Goal: Check status: Check status

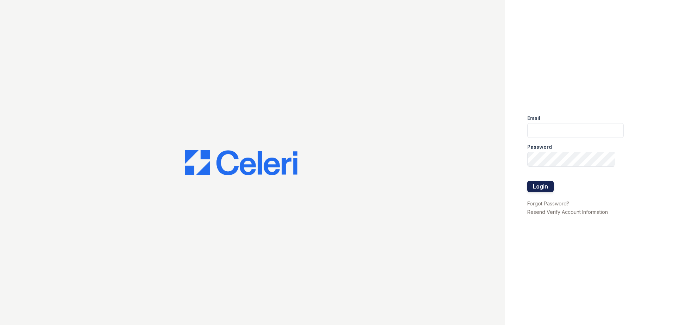
type input "Renewwaltham@trinity-pm.com"
drag, startPoint x: 544, startPoint y: 182, endPoint x: 543, endPoint y: 185, distance: 3.5
click at [543, 185] on button "Login" at bounding box center [541, 186] width 26 height 11
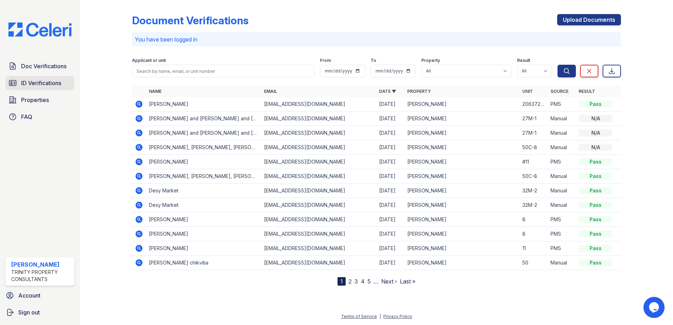
click at [43, 82] on span "ID Verifications" at bounding box center [41, 83] width 40 height 8
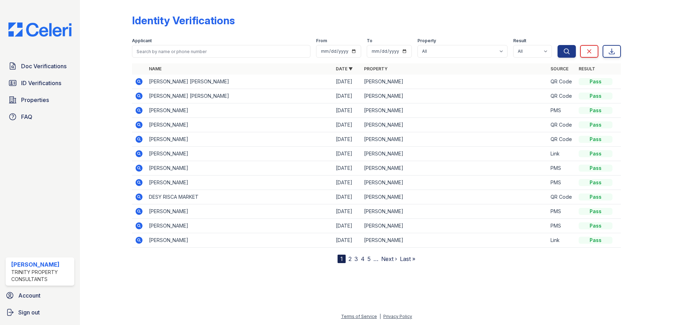
click at [137, 82] on icon at bounding box center [139, 81] width 7 height 7
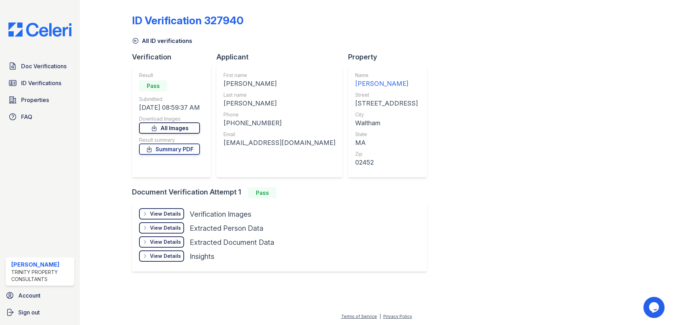
click at [183, 132] on link "All Images" at bounding box center [169, 128] width 61 height 11
click at [185, 130] on link "All Images" at bounding box center [169, 128] width 61 height 11
click at [449, 40] on div "All ID verifications" at bounding box center [376, 38] width 489 height 13
